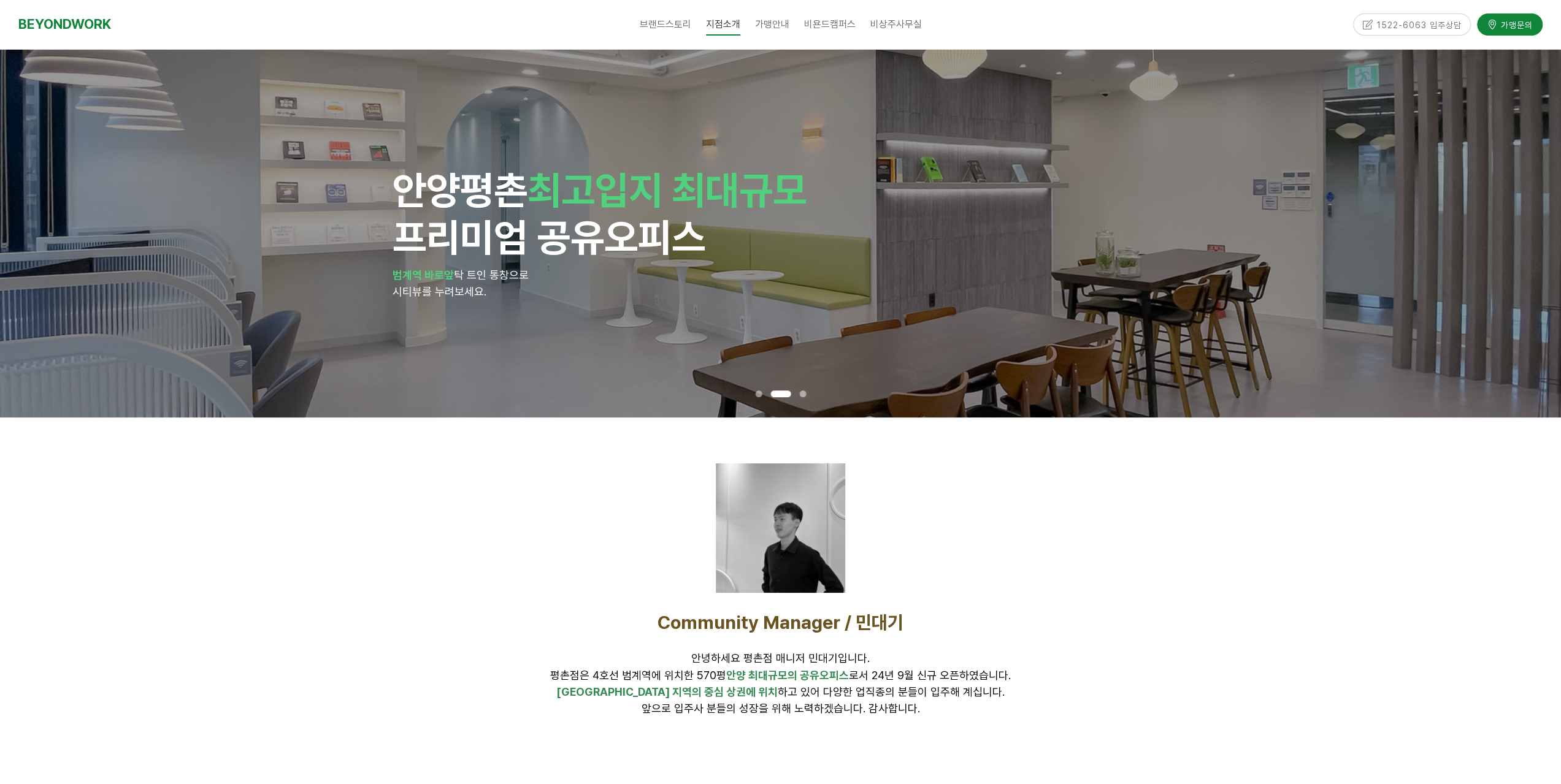
click at [532, 629] on p "Community Manager / 민대기" at bounding box center [781, 623] width 767 height 23
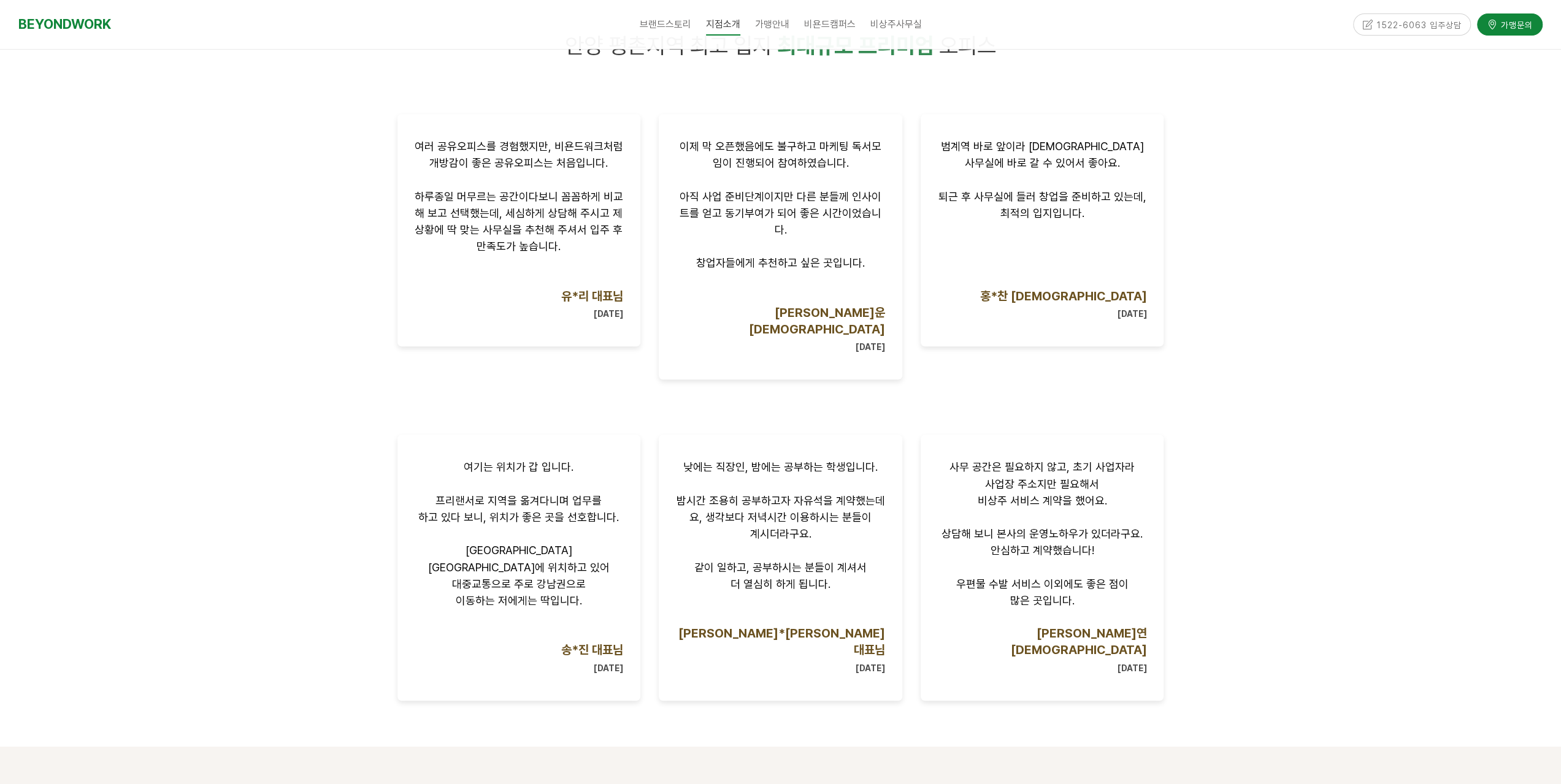
scroll to position [797, 0]
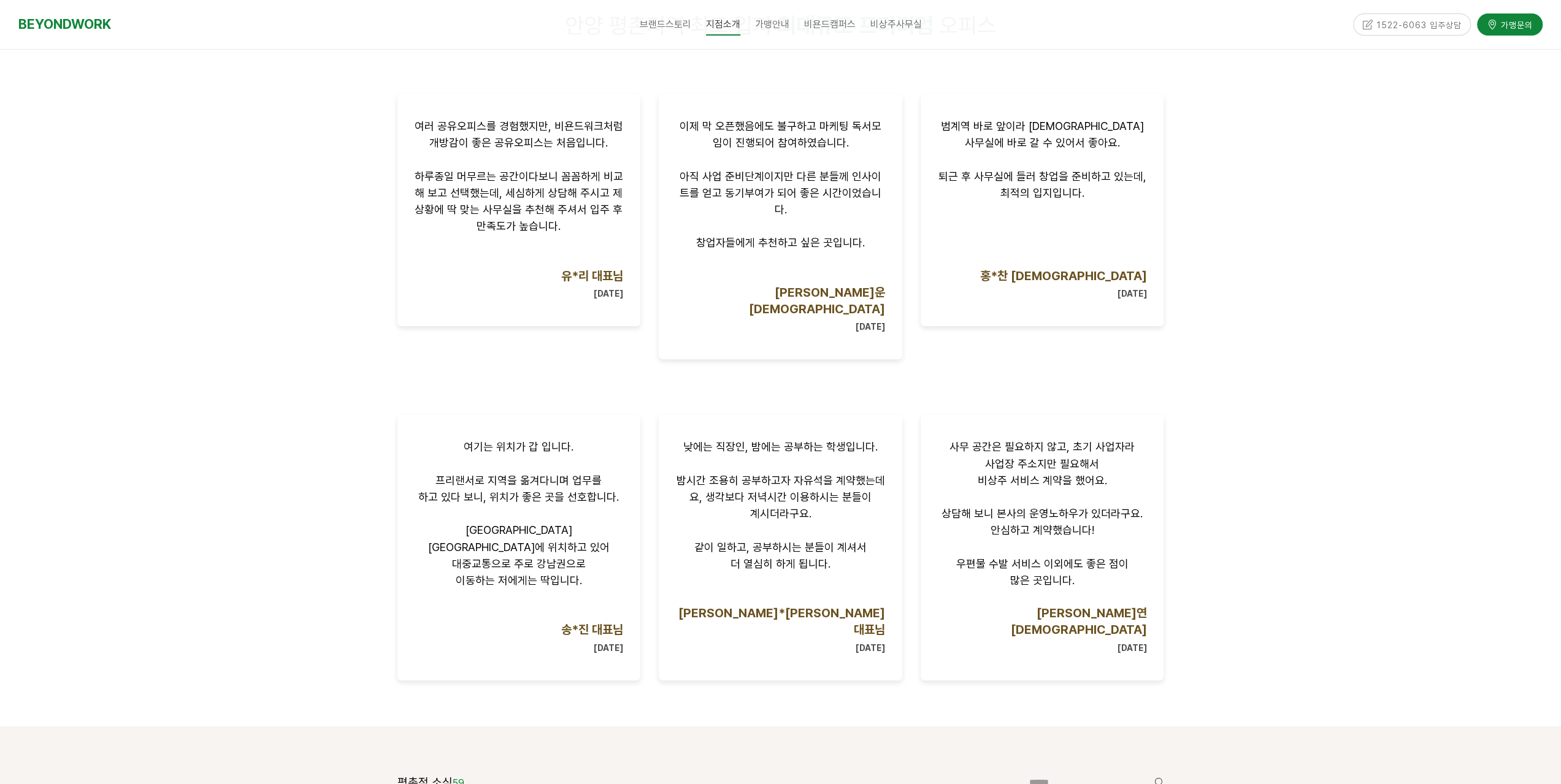
click at [240, 571] on div at bounding box center [780, 347] width 1561 height 760
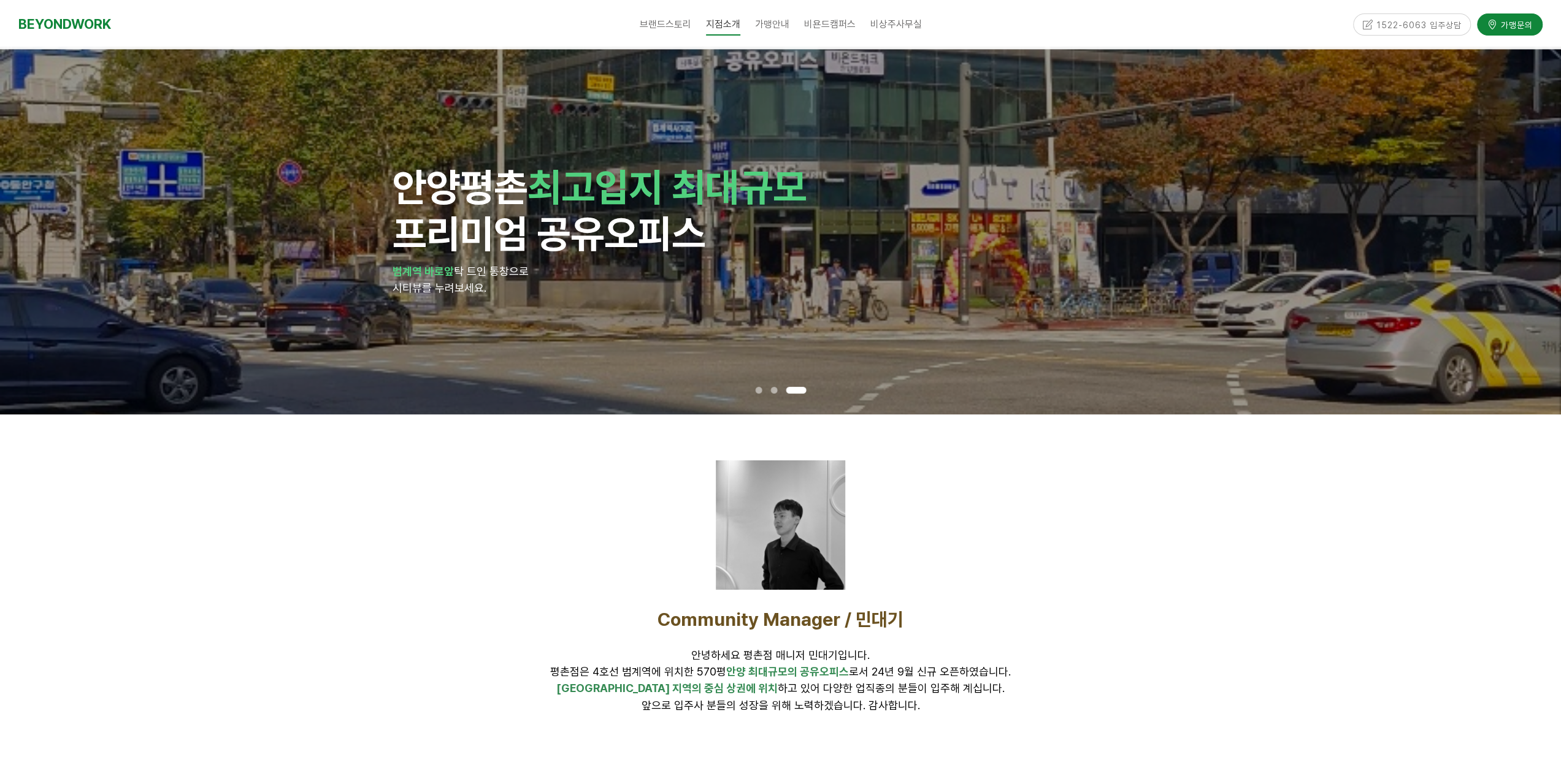
scroll to position [0, 0]
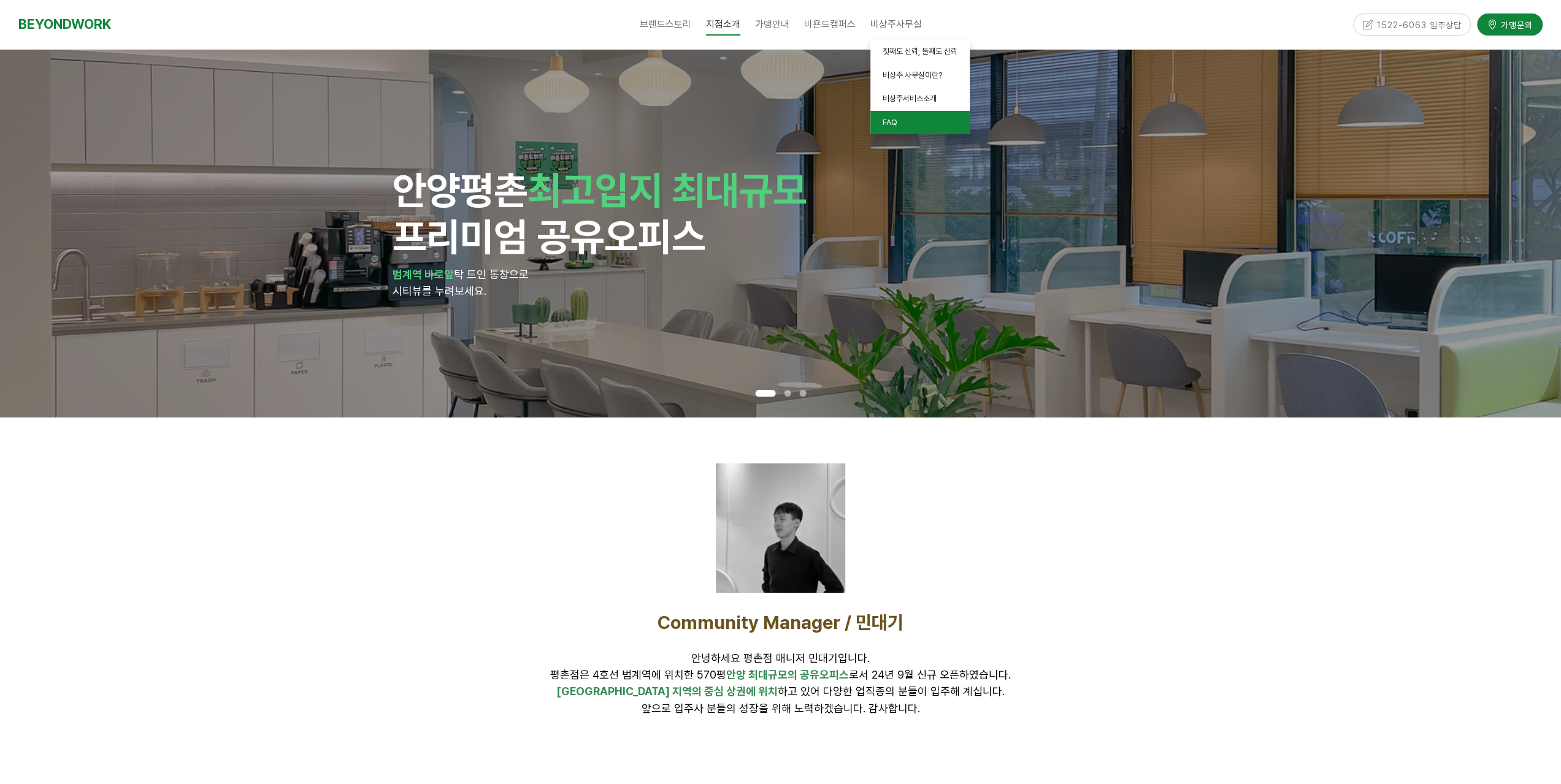
click at [885, 118] on span "FAQ" at bounding box center [890, 122] width 15 height 9
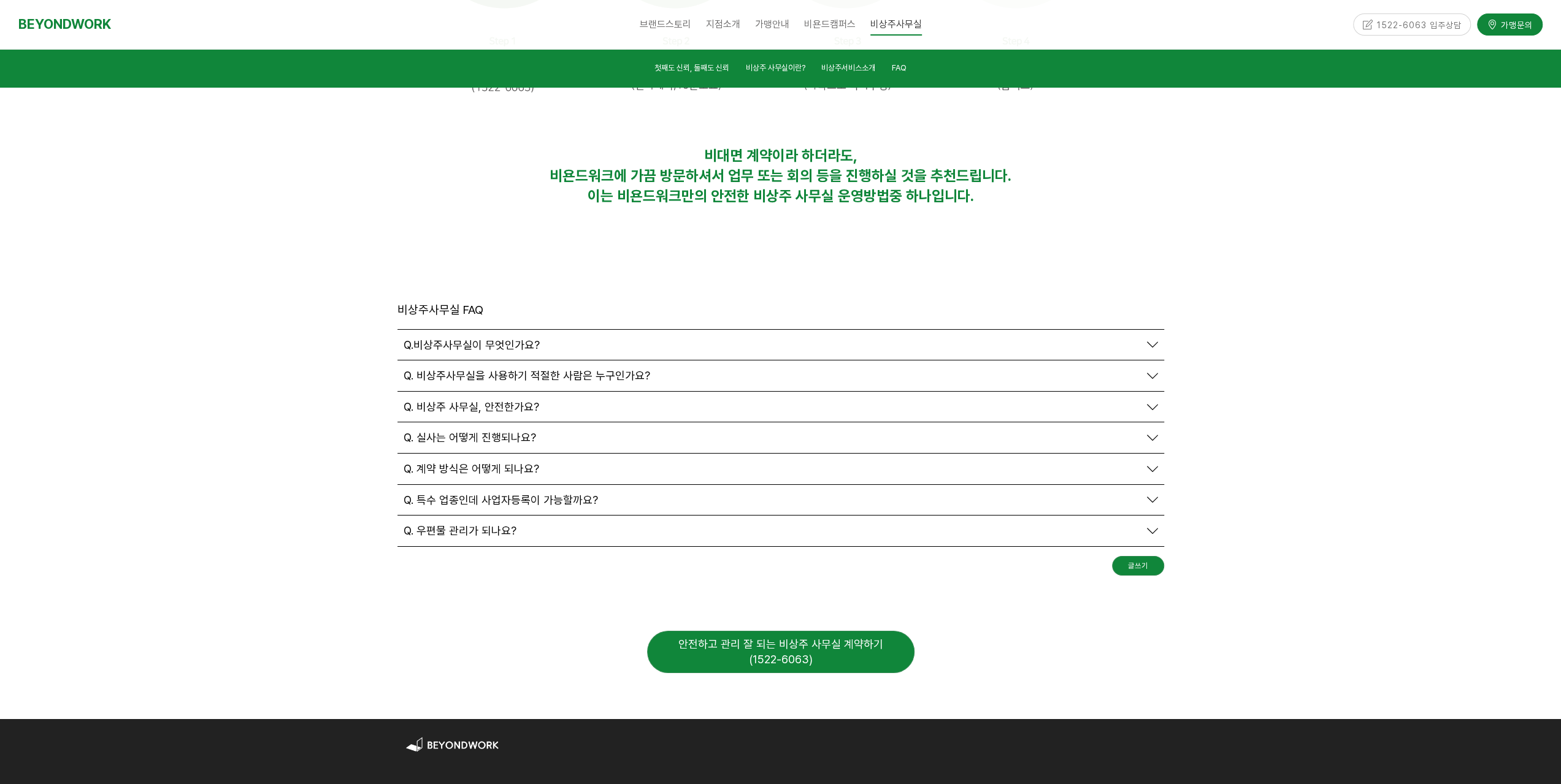
scroll to position [3977, 0]
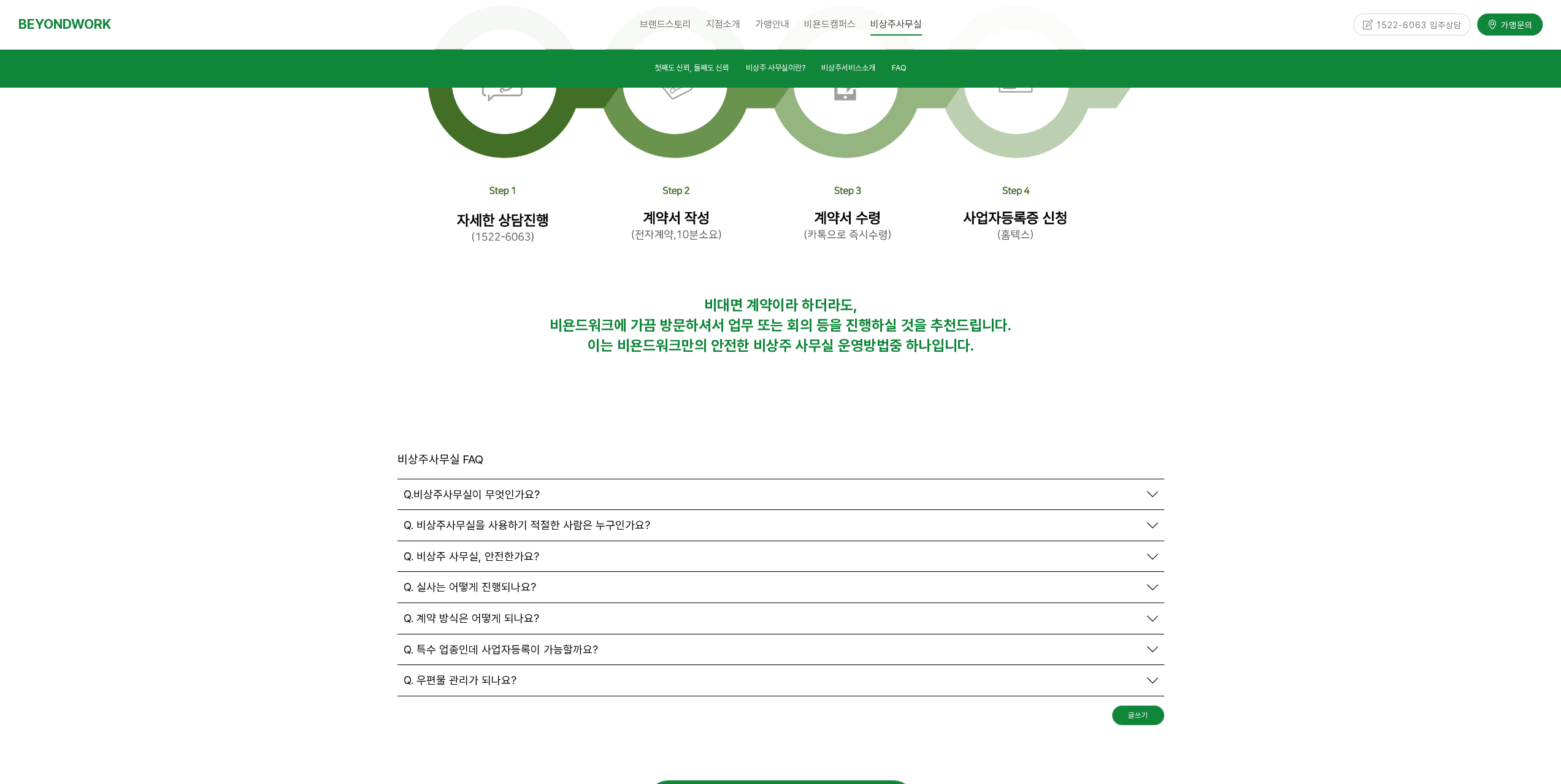
click at [463, 674] on span "Q. 우편물 관리가 되나요?" at bounding box center [460, 680] width 113 height 14
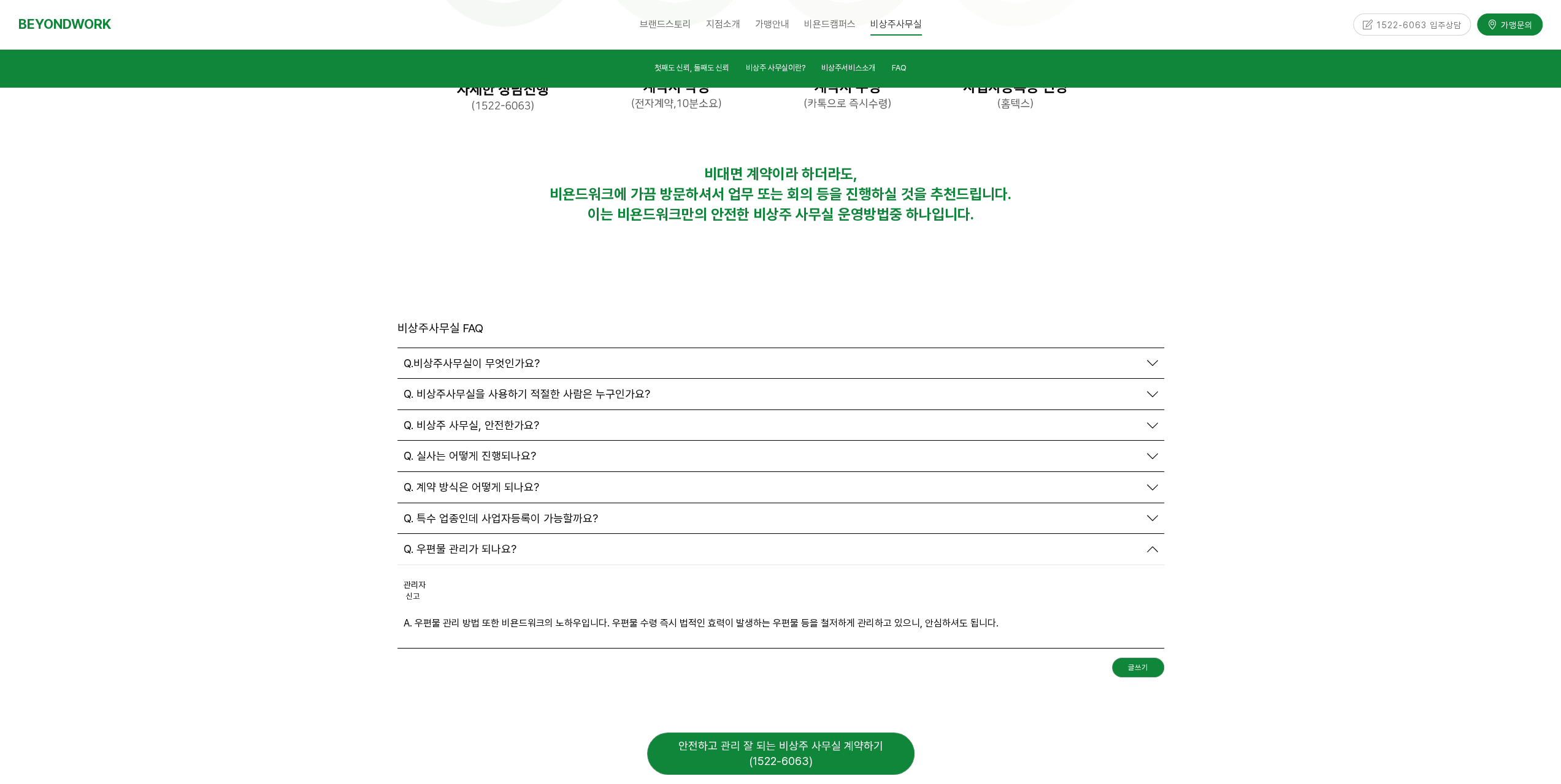
scroll to position [4345, 0]
